Goal: Task Accomplishment & Management: Use online tool/utility

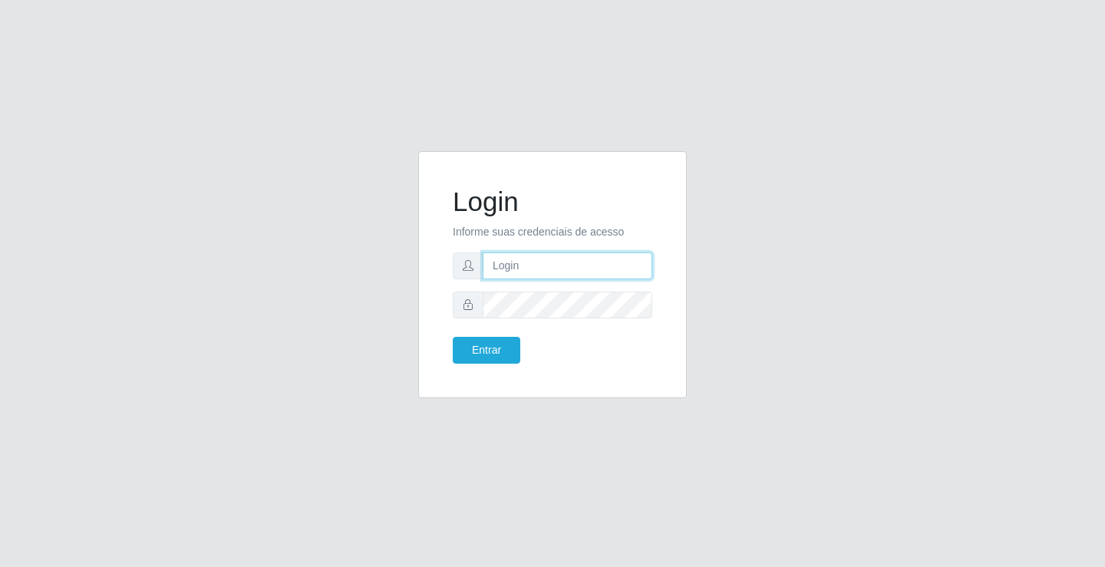
drag, startPoint x: 0, startPoint y: 0, endPoint x: 521, endPoint y: 275, distance: 589.4
click at [521, 275] on input "text" at bounding box center [568, 265] width 170 height 27
type input "[PERSON_NAME]"
click at [453, 337] on button "Entrar" at bounding box center [487, 350] width 68 height 27
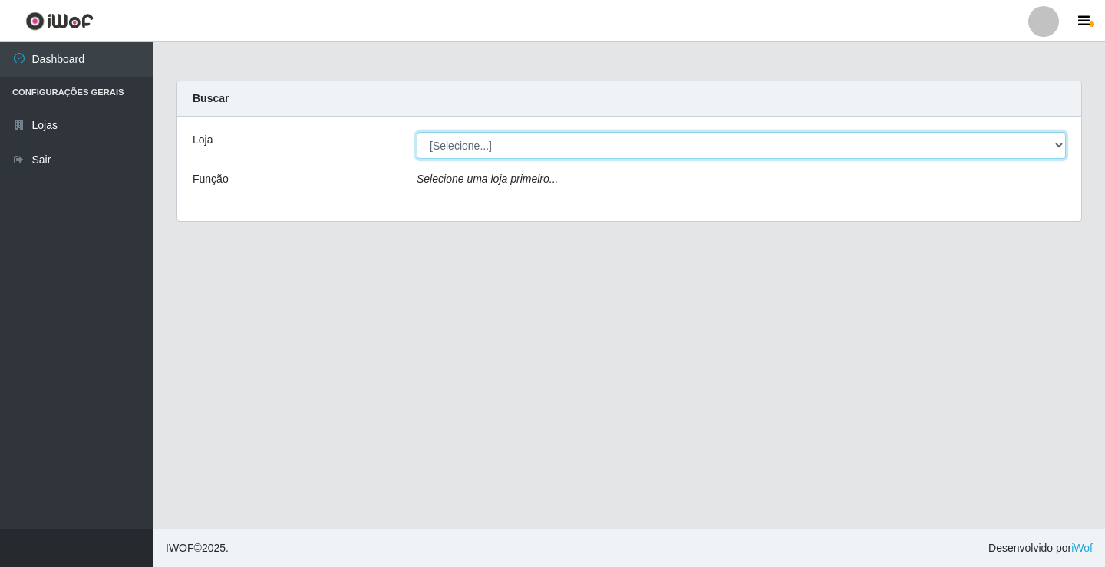
click at [490, 142] on select "[Selecione...] Ideal - Conceição" at bounding box center [741, 145] width 649 height 27
select select "231"
click at [417, 132] on select "[Selecione...] Ideal - Conceição" at bounding box center [741, 145] width 649 height 27
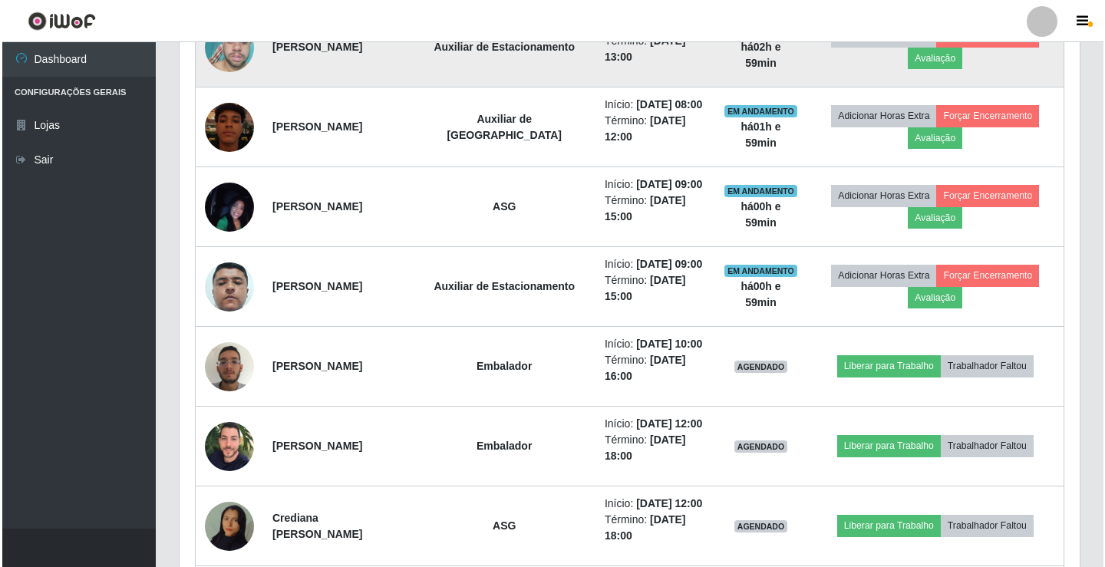
scroll to position [793, 0]
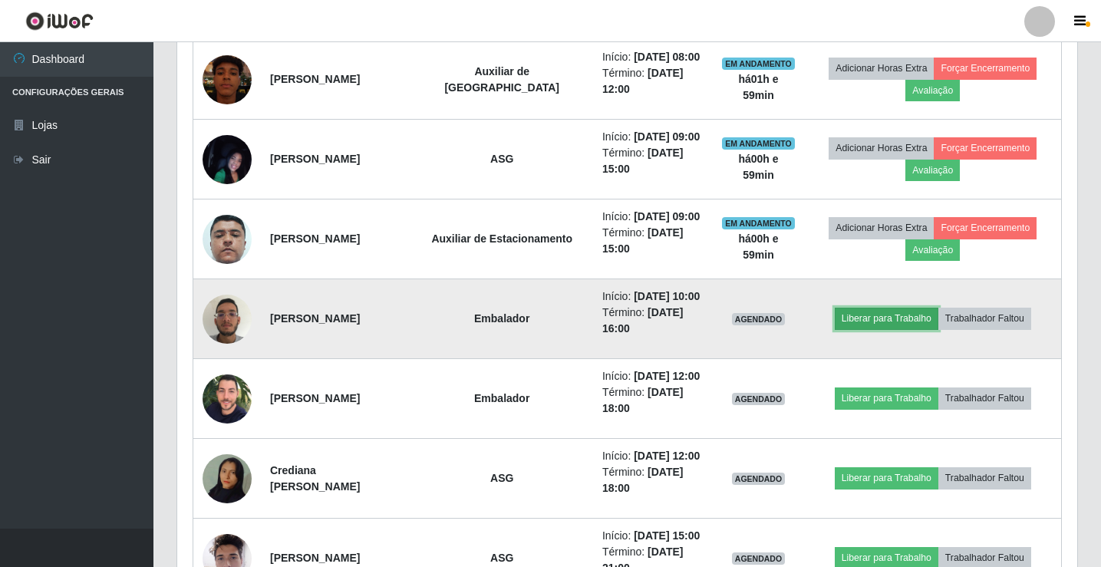
click at [895, 329] on button "Liberar para Trabalho" at bounding box center [887, 318] width 104 height 21
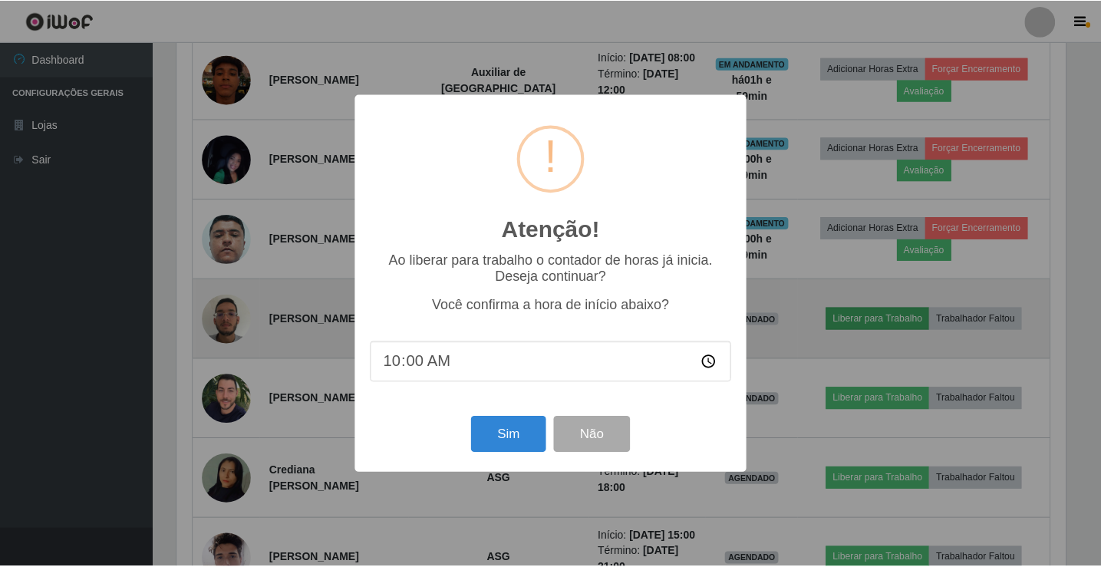
scroll to position [318, 892]
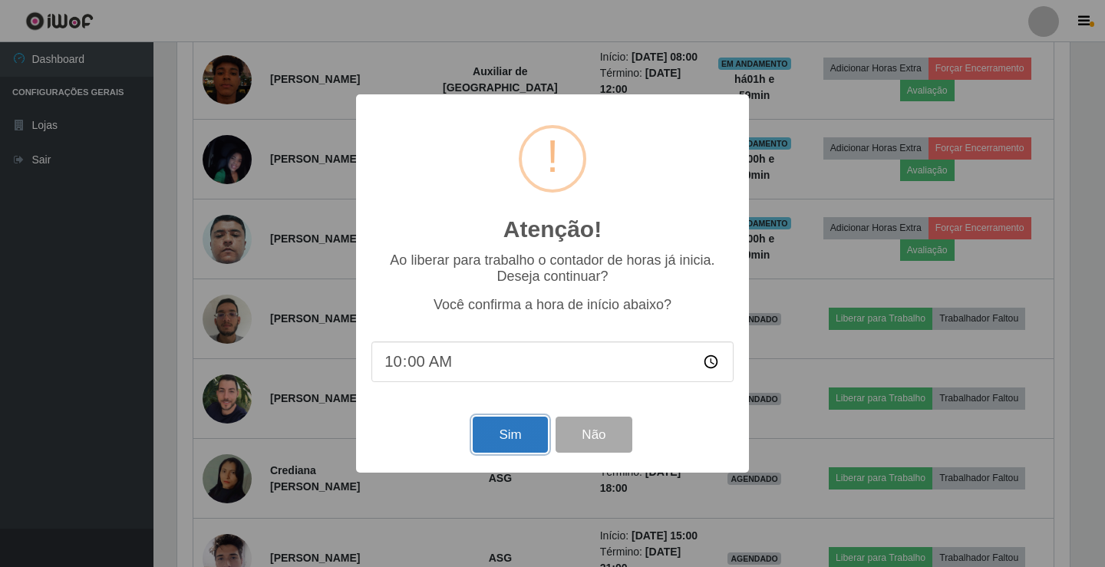
click at [499, 437] on button "Sim" at bounding box center [510, 435] width 74 height 36
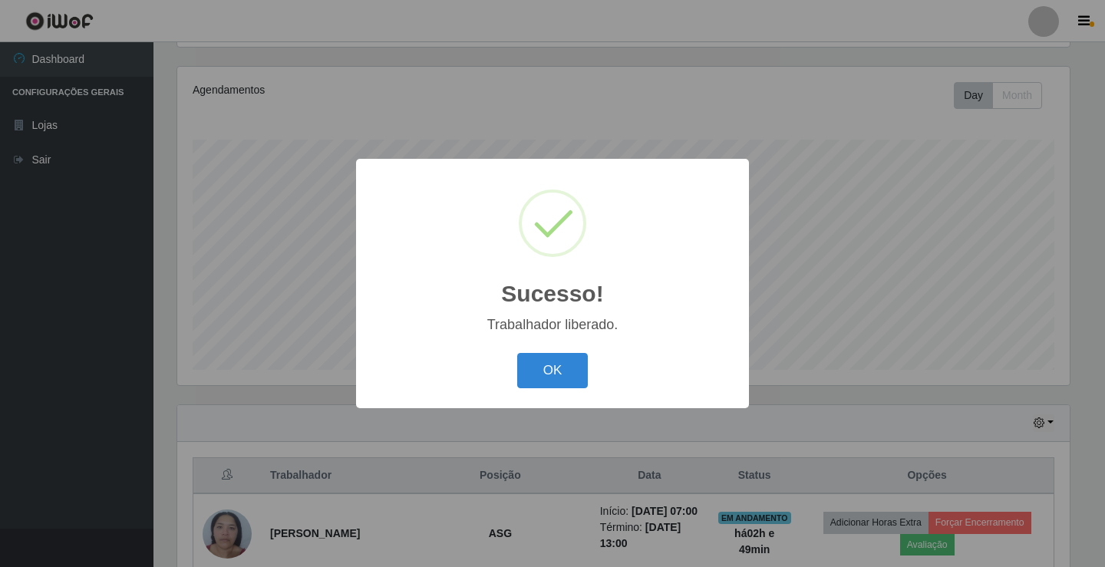
click at [590, 363] on div "OK Cancel" at bounding box center [552, 370] width 362 height 44
click at [549, 370] on button "OK" at bounding box center [552, 371] width 71 height 36
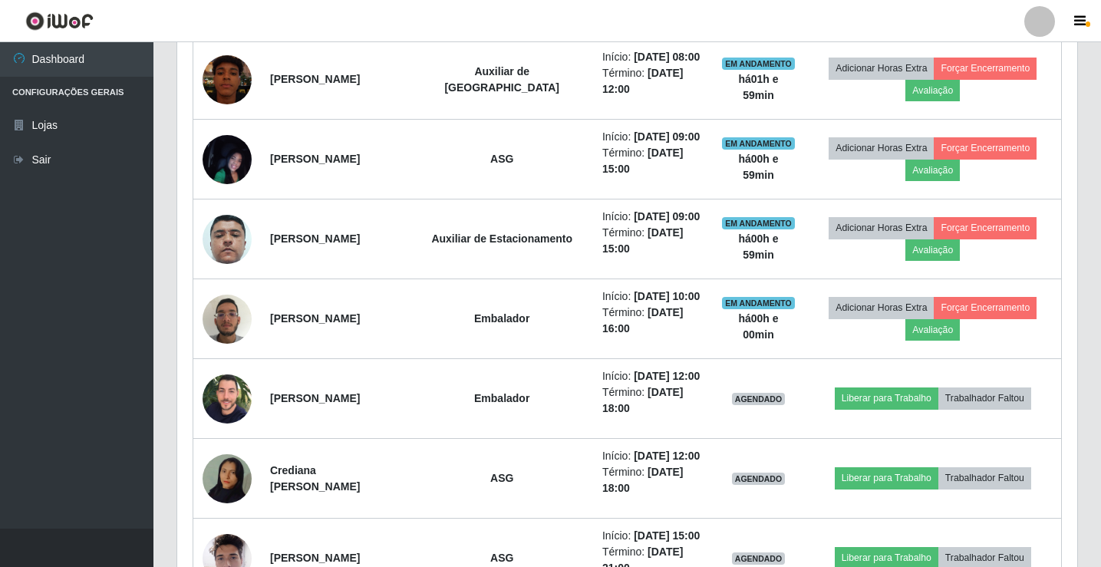
scroll to position [869, 0]
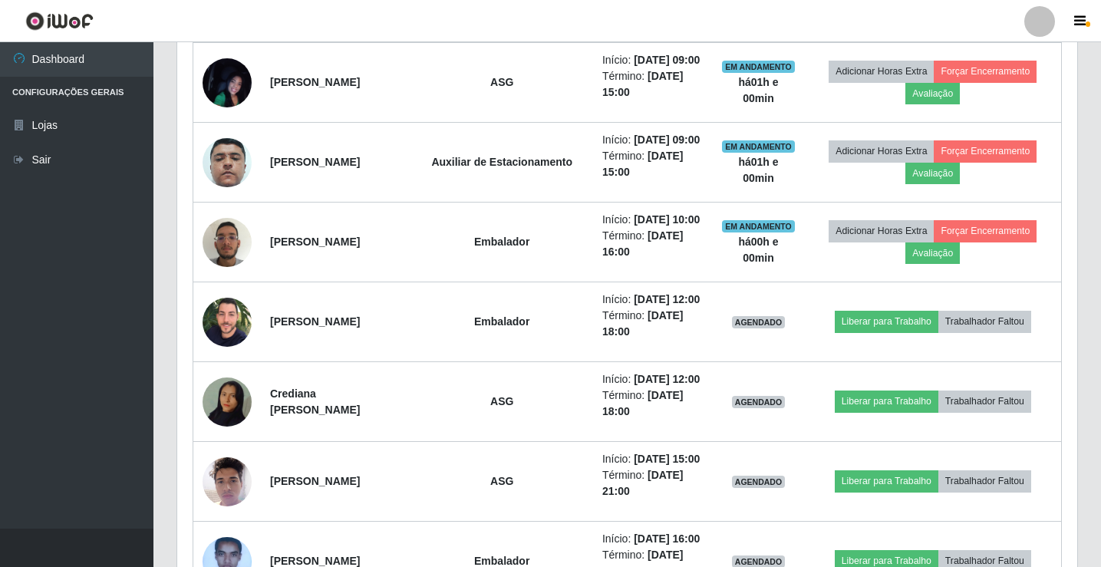
click at [1042, 18] on div at bounding box center [1039, 21] width 31 height 31
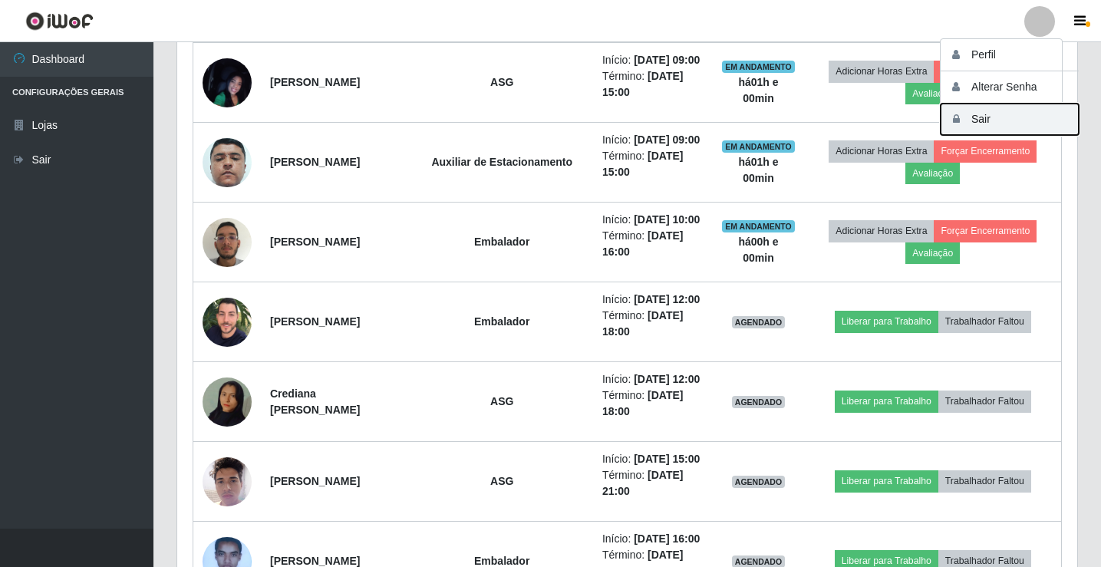
click at [1049, 121] on button "Sair" at bounding box center [1010, 119] width 138 height 31
